Goal: Find specific page/section: Find specific page/section

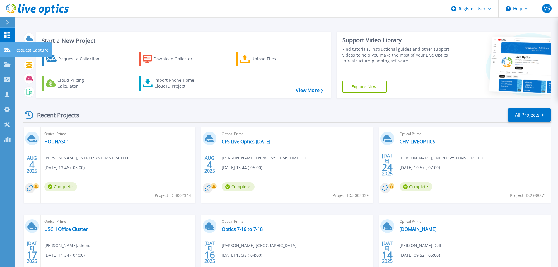
drag, startPoint x: 5, startPoint y: 50, endPoint x: 8, endPoint y: 50, distance: 3.2
click at [5, 50] on icon at bounding box center [7, 50] width 7 height 4
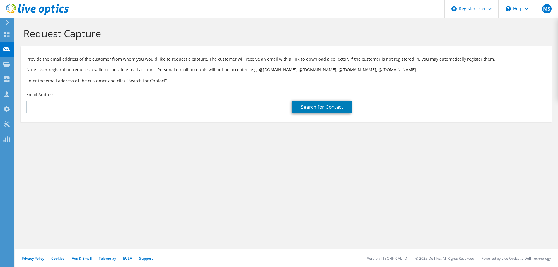
click at [6, 66] on use at bounding box center [6, 64] width 7 height 5
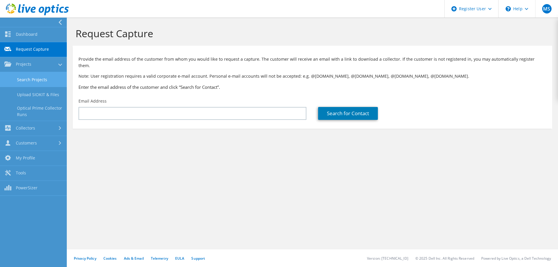
click at [34, 84] on link "Search Projects" at bounding box center [33, 79] width 67 height 15
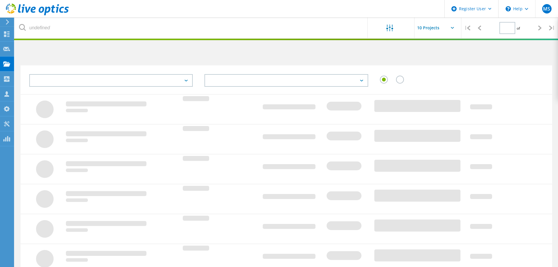
type input "1"
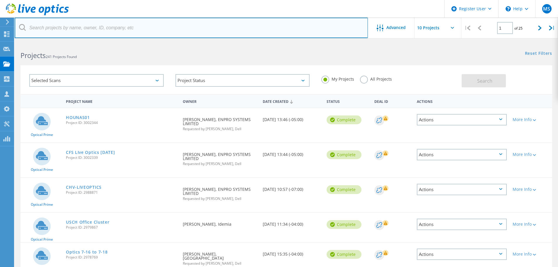
click at [95, 28] on input "text" at bounding box center [191, 28] width 353 height 21
type input "pasUnity"
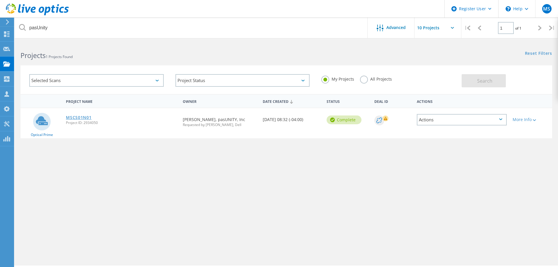
click at [83, 115] on link "MSCS01N01" at bounding box center [78, 117] width 25 height 4
click at [81, 117] on link "MSCS01N01" at bounding box center [78, 117] width 25 height 4
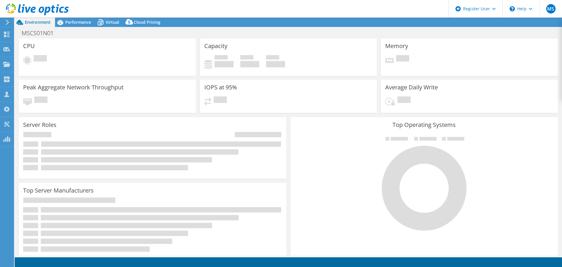
select select "USD"
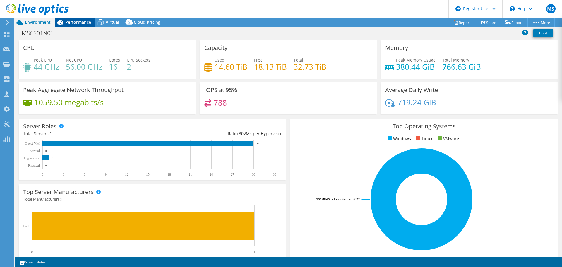
click at [79, 22] on span "Performance" at bounding box center [78, 22] width 26 height 6
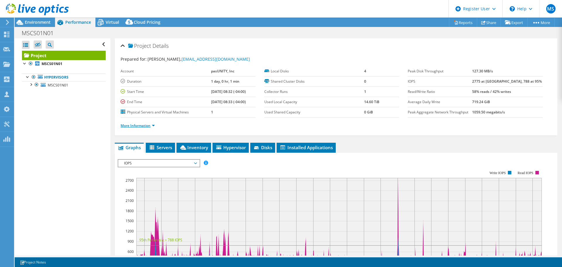
click at [129, 124] on link "More Information" at bounding box center [138, 125] width 34 height 5
